Goal: Find specific page/section: Find specific page/section

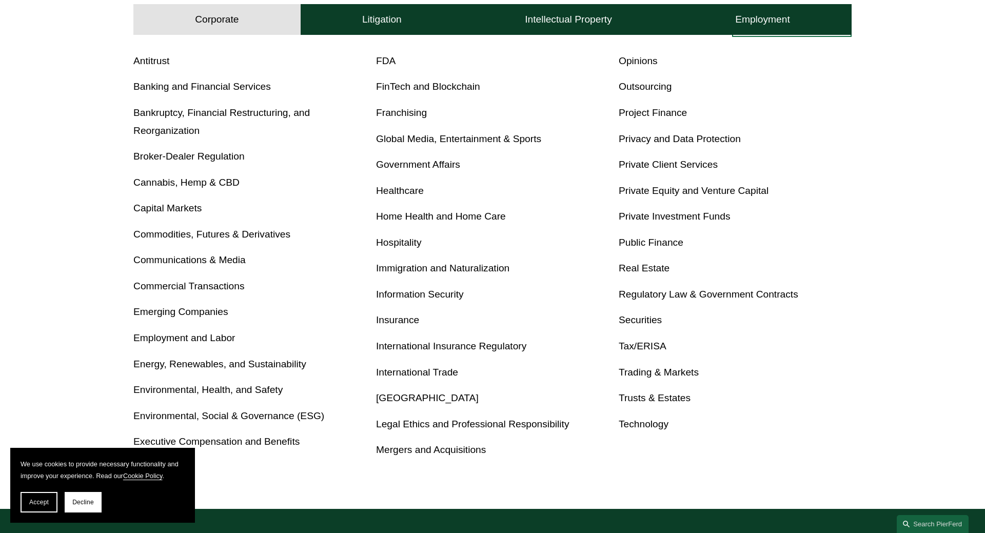
scroll to position [637, 0]
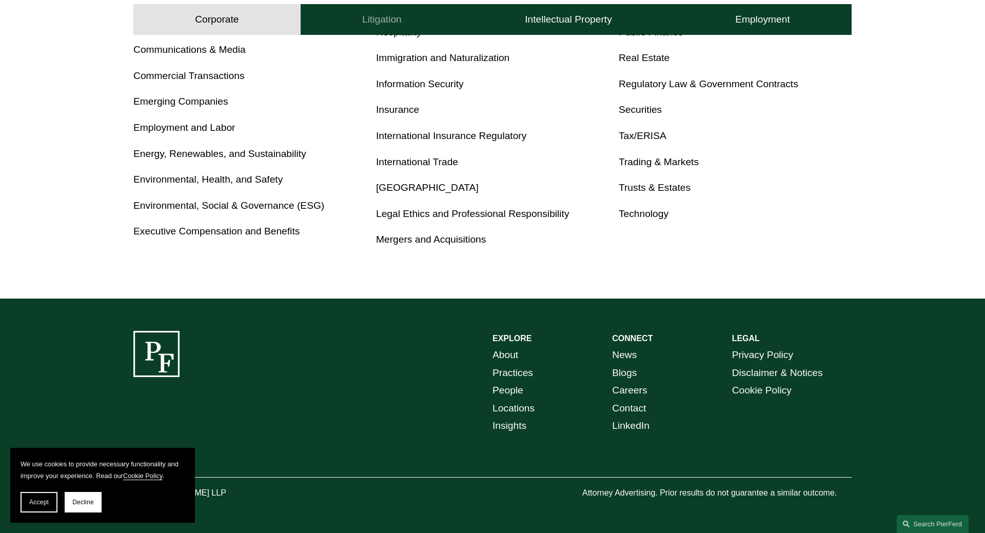
click at [390, 22] on h4 "Litigation" at bounding box center [382, 19] width 40 height 12
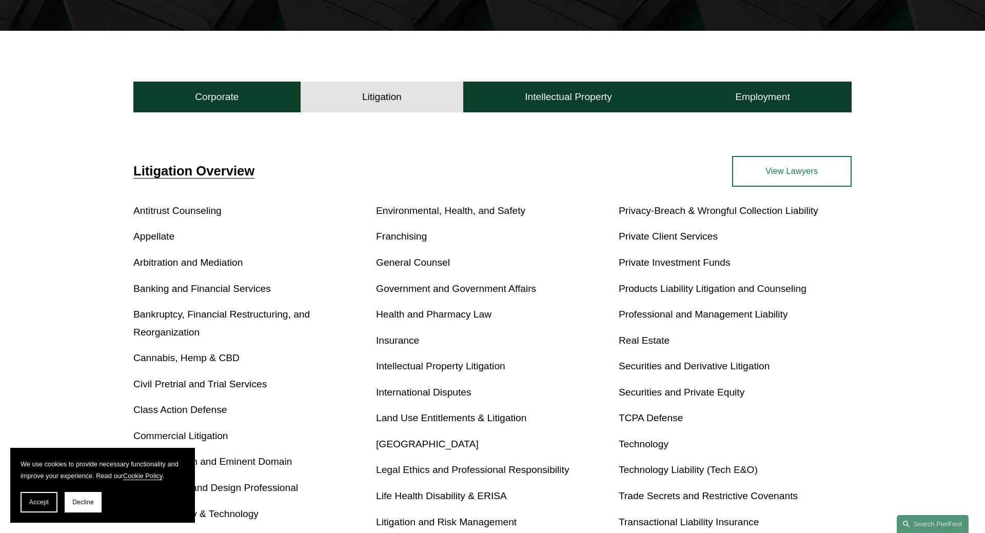
scroll to position [544, 0]
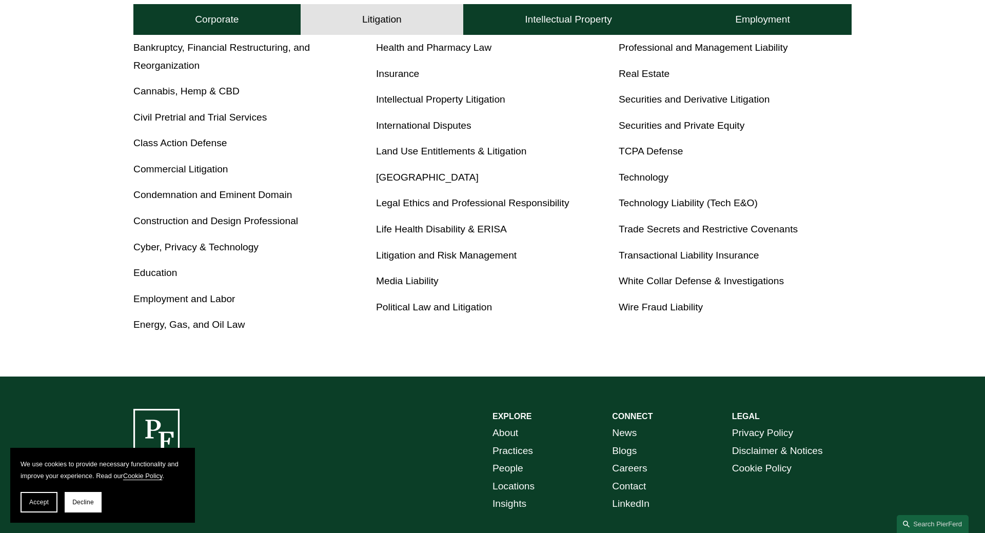
click at [651, 283] on link "White Collar Defense & Investigations" at bounding box center [701, 281] width 165 height 11
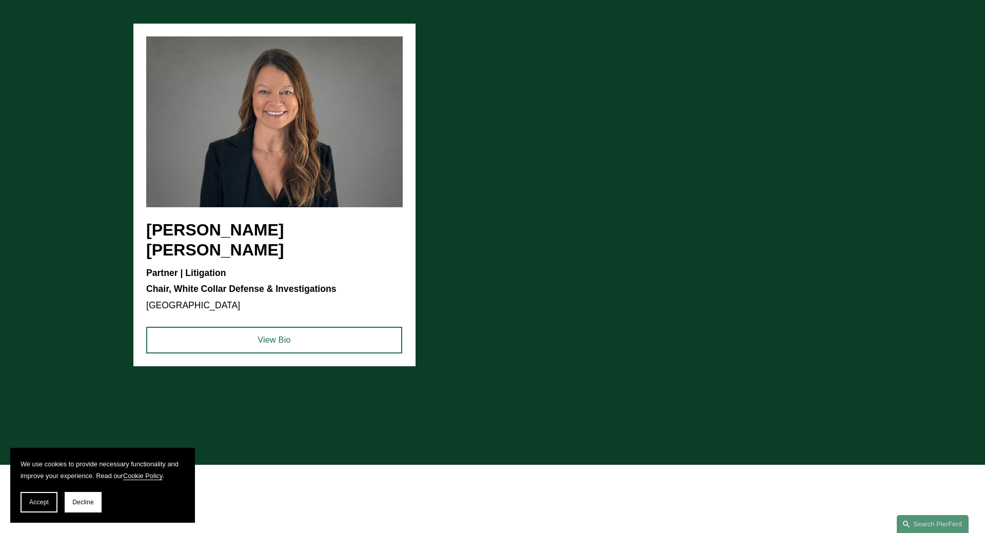
scroll to position [517, 0]
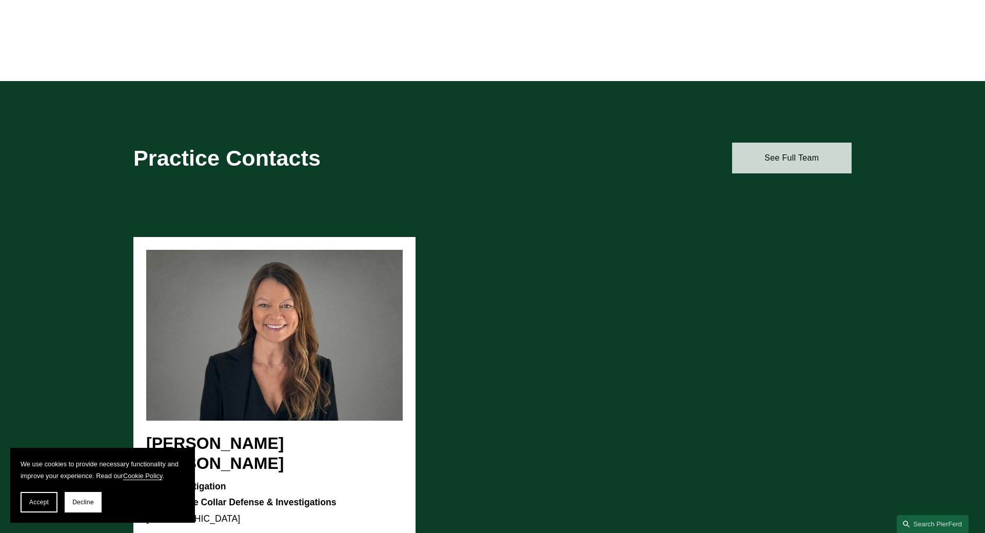
click at [786, 158] on link "See Full Team" at bounding box center [792, 158] width 120 height 31
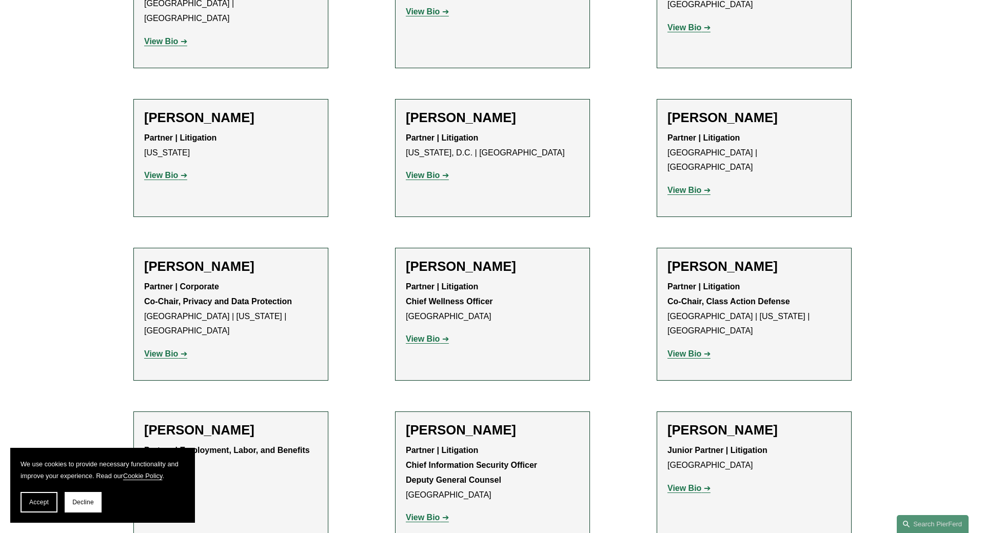
scroll to position [1281, 0]
